Goal: Find specific page/section: Find specific page/section

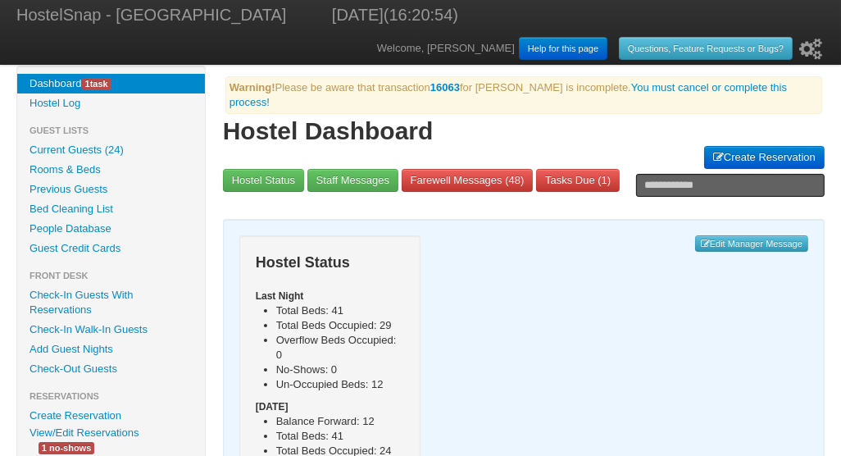
click at [61, 293] on link "Check-In Guests With Reservations" at bounding box center [111, 302] width 188 height 34
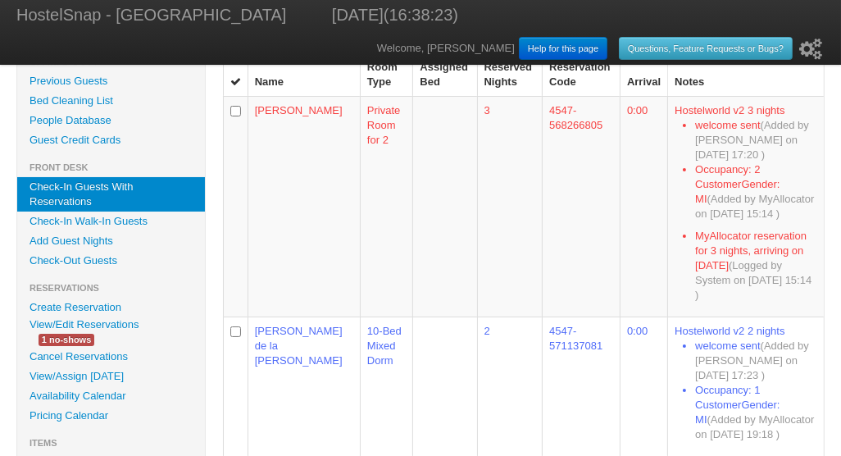
scroll to position [129, 0]
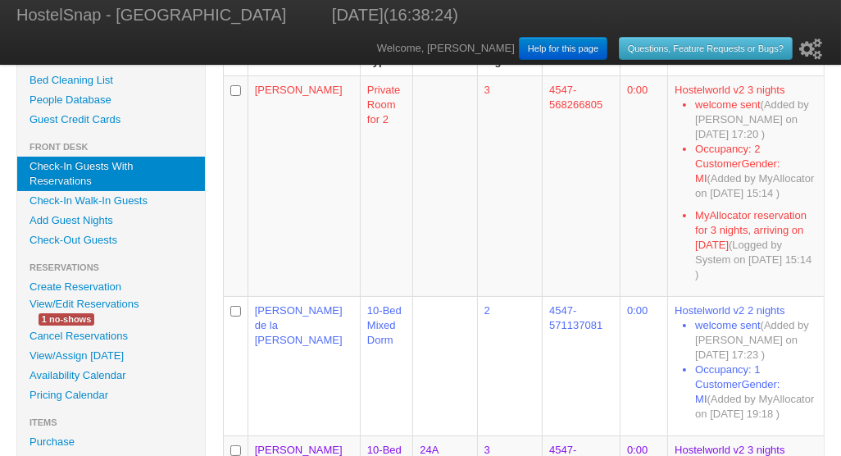
click at [102, 300] on link "View/Edit Reservations" at bounding box center [84, 303] width 134 height 17
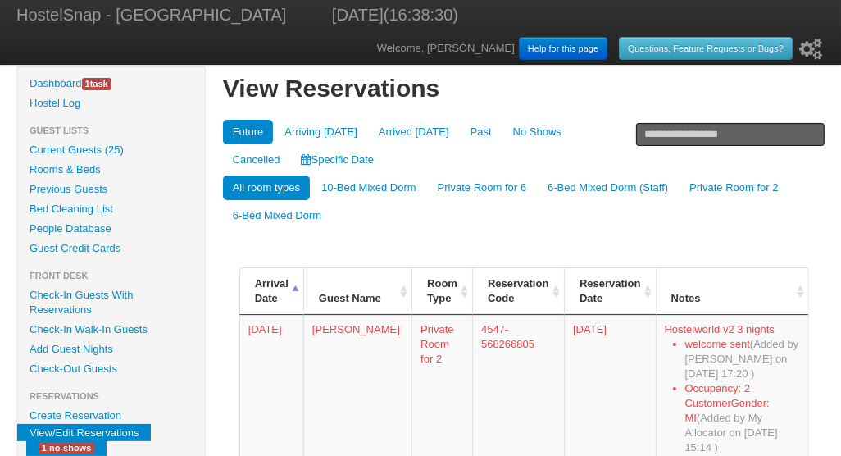
click at [292, 161] on link "Specific Date" at bounding box center [338, 160] width 93 height 25
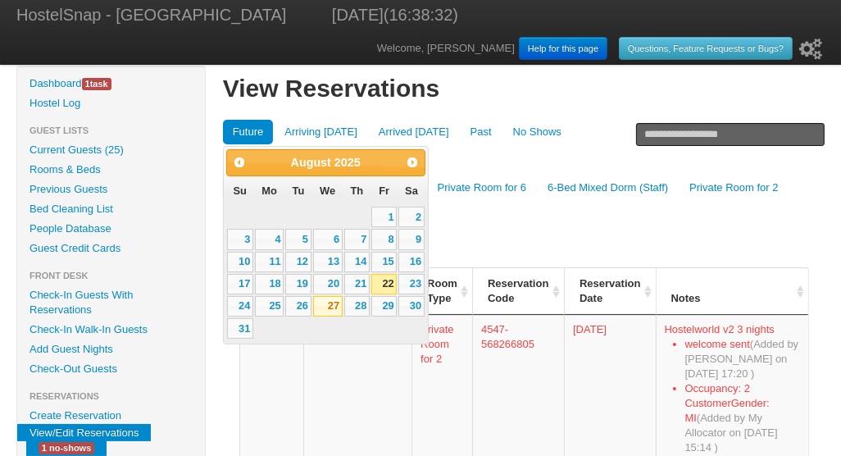
click at [326, 307] on link "27" at bounding box center [328, 306] width 30 height 20
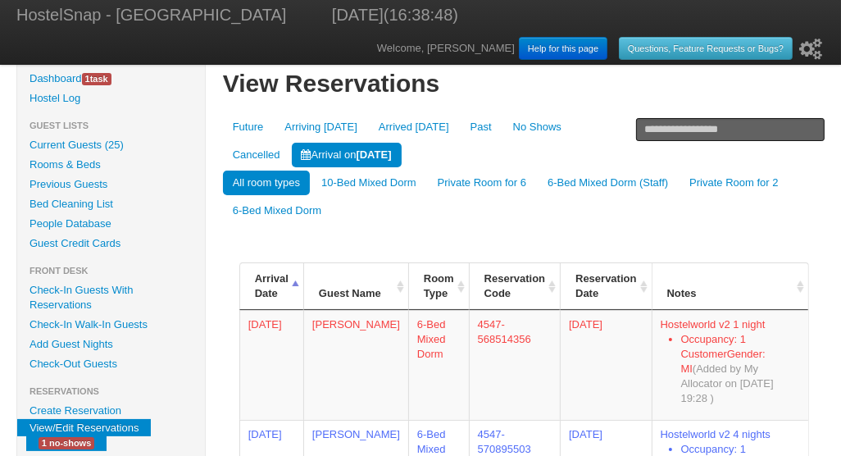
scroll to position [4, 0]
